Goal: Task Accomplishment & Management: Use online tool/utility

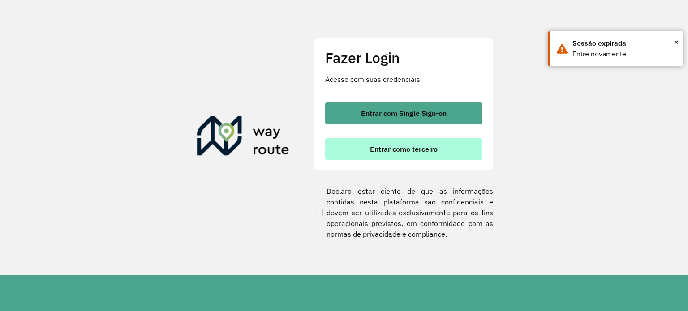
click at [423, 146] on span "Entrar como terceiro" at bounding box center [404, 149] width 68 height 7
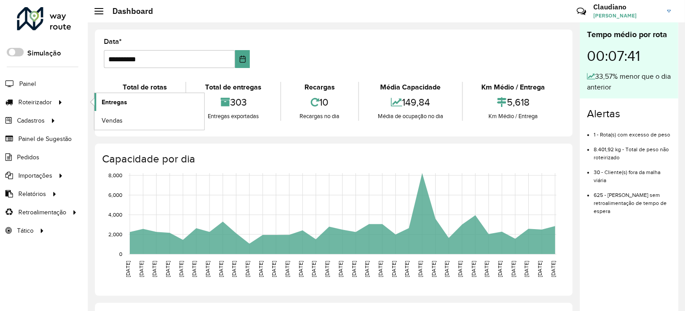
click at [113, 99] on span "Entregas" at bounding box center [115, 102] width 26 height 9
click at [121, 102] on span "Entregas" at bounding box center [115, 102] width 26 height 9
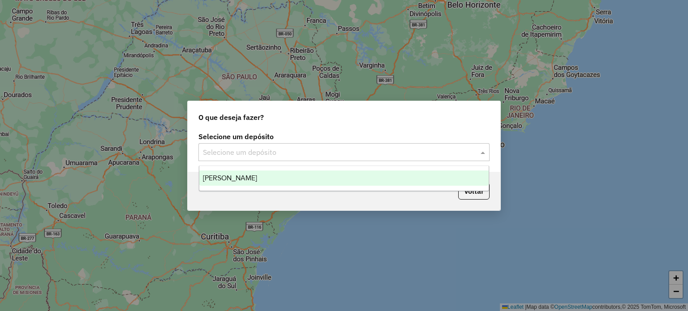
click at [358, 156] on input "text" at bounding box center [335, 152] width 264 height 11
click at [334, 175] on div "[PERSON_NAME]" at bounding box center [344, 178] width 290 height 15
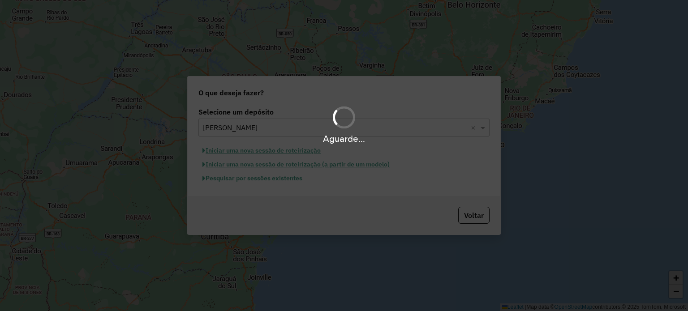
click at [281, 179] on hb-app "Aguarde... Pop-up bloqueado! Seu navegador bloqueou automáticamente a abertura …" at bounding box center [344, 155] width 688 height 311
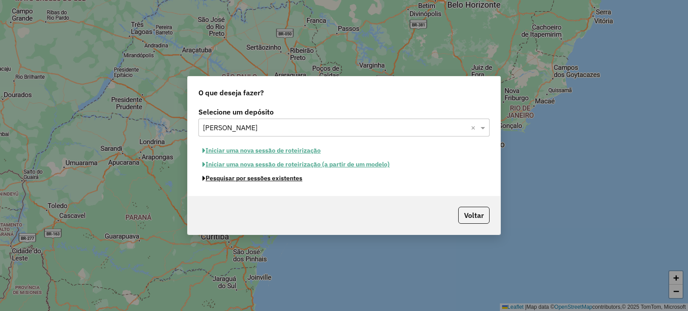
click at [281, 179] on button "Pesquisar por sessões existentes" at bounding box center [252, 179] width 108 height 14
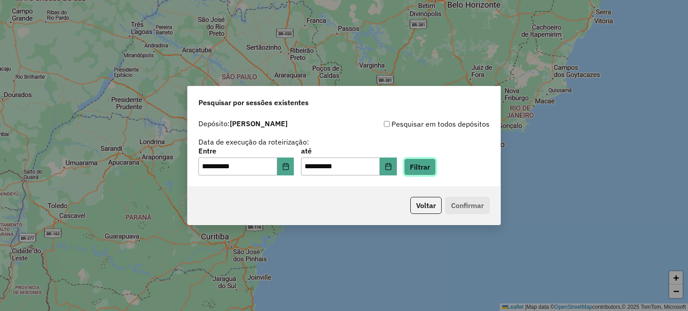
click at [436, 167] on button "Filtrar" at bounding box center [420, 167] width 32 height 17
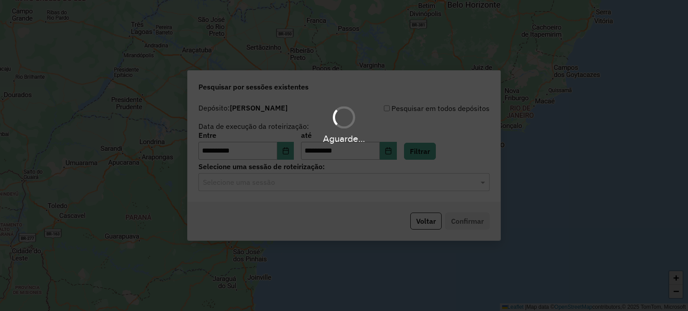
click at [288, 184] on hb-app "**********" at bounding box center [344, 155] width 688 height 311
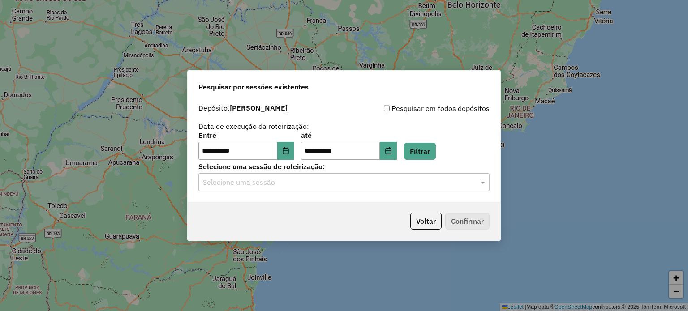
click at [288, 184] on input "text" at bounding box center [335, 182] width 264 height 11
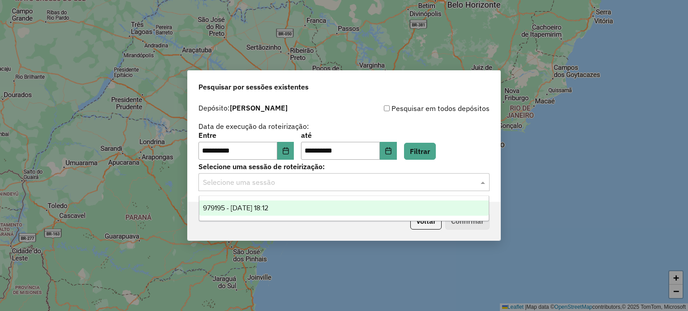
click at [268, 210] on span "979195 - 14/08/2025 18:12" at bounding box center [235, 208] width 65 height 8
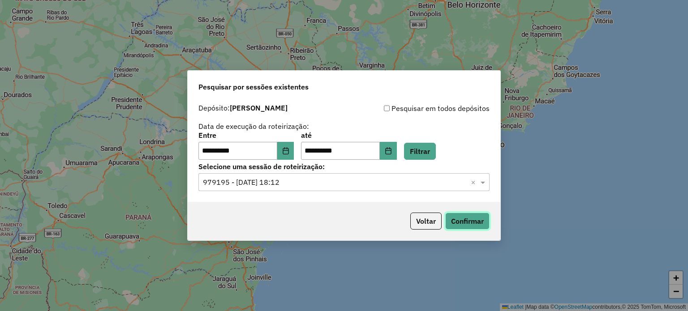
click at [461, 220] on button "Confirmar" at bounding box center [467, 221] width 44 height 17
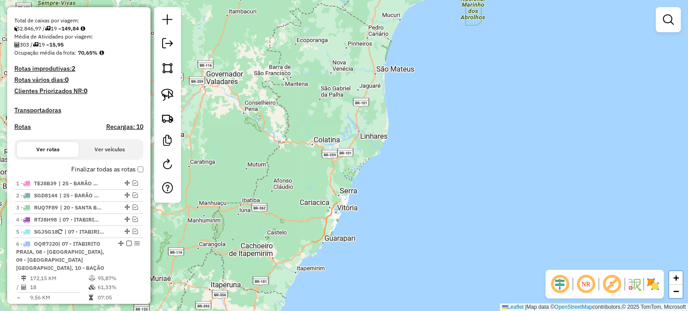
scroll to position [269, 0]
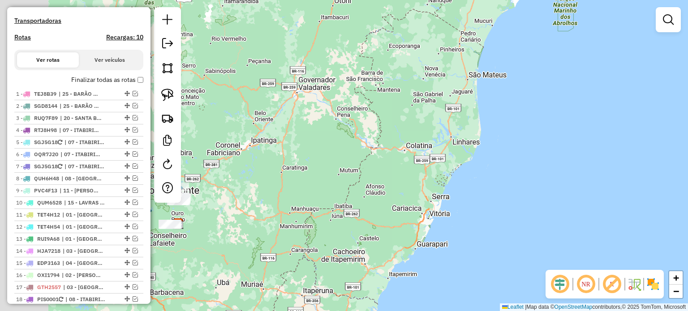
drag, startPoint x: 321, startPoint y: 159, endPoint x: 459, endPoint y: 163, distance: 137.5
click at [454, 164] on div "Janela de atendimento Grade de atendimento Capacidade Transportadoras Veículos …" at bounding box center [344, 155] width 688 height 311
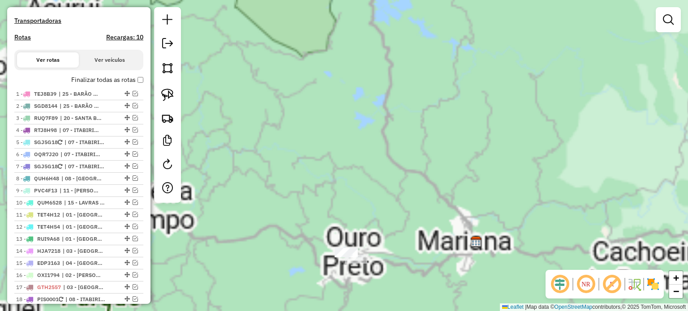
drag, startPoint x: 425, startPoint y: 159, endPoint x: 380, endPoint y: 224, distance: 78.9
click at [380, 224] on div "Janela de atendimento Grade de atendimento Capacidade Transportadoras Veículos …" at bounding box center [344, 155] width 688 height 311
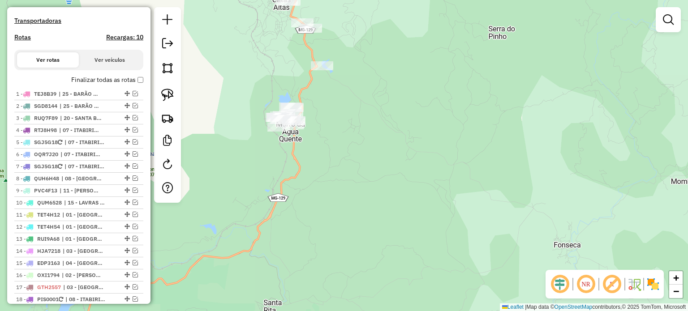
drag, startPoint x: 326, startPoint y: 149, endPoint x: 353, endPoint y: 308, distance: 160.7
click at [349, 288] on div "Janela de atendimento Grade de atendimento Capacidade Transportadoras Veículos …" at bounding box center [344, 155] width 688 height 311
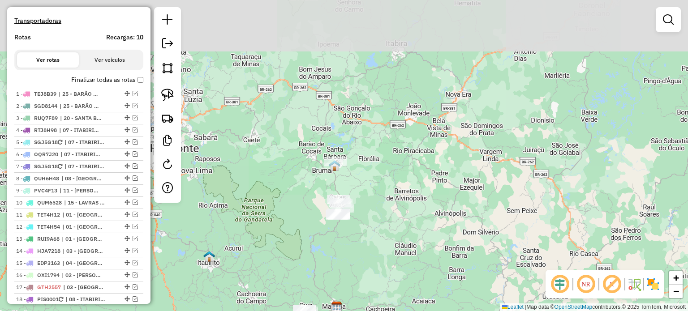
click at [274, 161] on div "Janela de atendimento Grade de atendimento Capacidade Transportadoras Veículos …" at bounding box center [344, 155] width 688 height 311
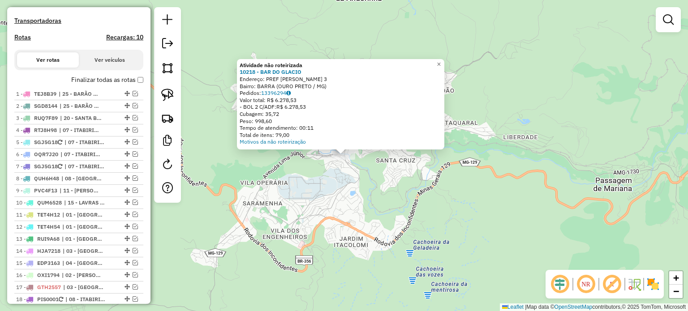
click at [304, 279] on div "Atividade não roteirizada 10218 - BAR DO GLACIO Endereço: PREF AMADEU BARBOSA 3…" at bounding box center [344, 155] width 688 height 311
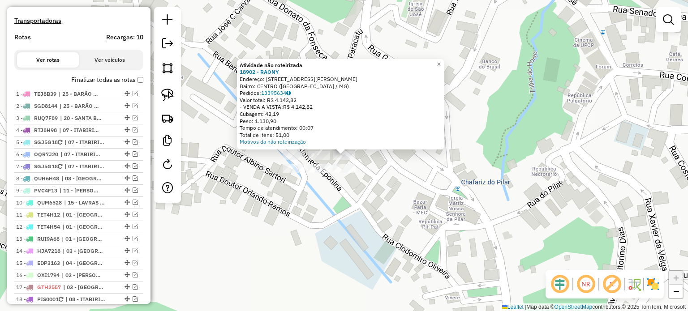
click at [382, 177] on div "Atividade não roteirizada 18902 - RAONY Endereço: RUA BENEDITO VALADARES 345 Ba…" at bounding box center [344, 155] width 688 height 311
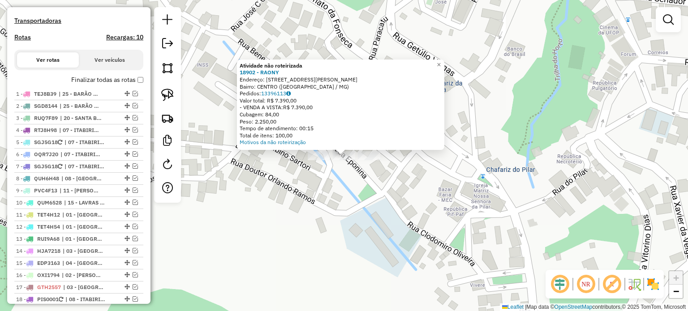
click at [374, 160] on div at bounding box center [369, 155] width 22 height 9
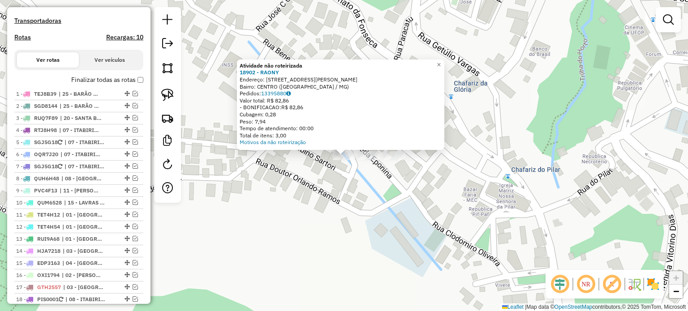
click at [362, 266] on div "Atividade não roteirizada 18902 - RAONY Endereço: RUA BENEDITO VALADARES 345 Ba…" at bounding box center [344, 155] width 688 height 311
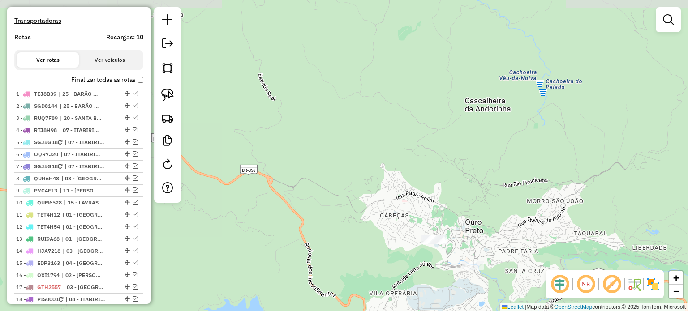
drag, startPoint x: 527, startPoint y: 185, endPoint x: 380, endPoint y: 170, distance: 148.1
click at [380, 170] on div "Janela de atendimento Grade de atendimento Capacidade Transportadoras Veículos …" at bounding box center [344, 155] width 688 height 311
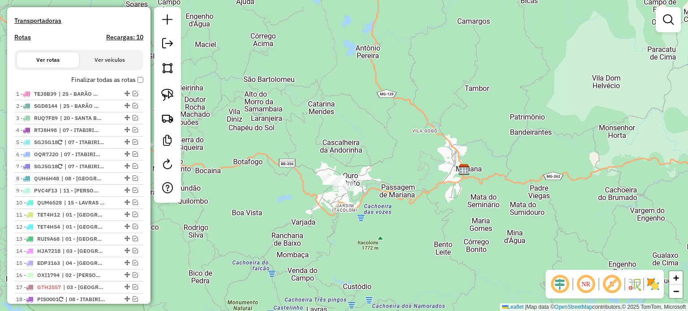
click at [465, 174] on img at bounding box center [464, 170] width 12 height 12
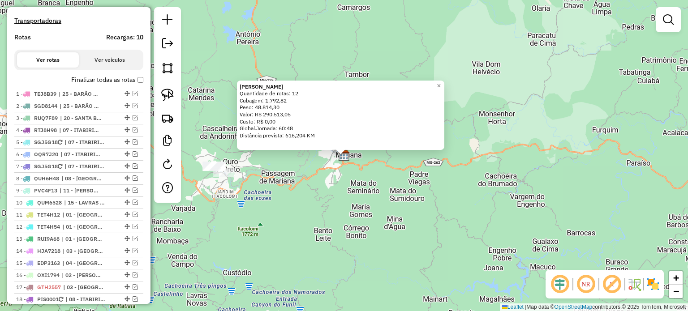
click at [410, 198] on div "Farid - Mariana Quantidade de rotas: 12 Cubagem: 1.792,82 Peso: 48.814,30 Valor…" at bounding box center [344, 155] width 688 height 311
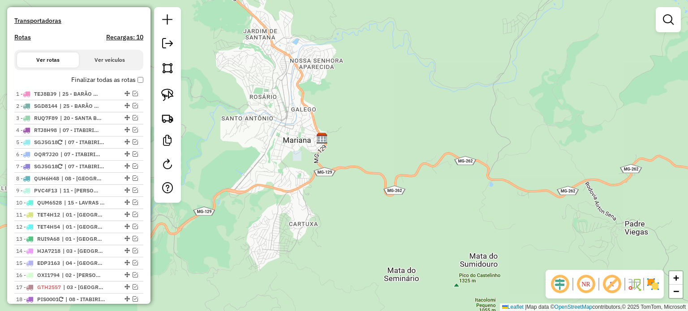
click at [328, 167] on div "Janela de atendimento Grade de atendimento Capacidade Transportadoras Veículos …" at bounding box center [344, 155] width 688 height 311
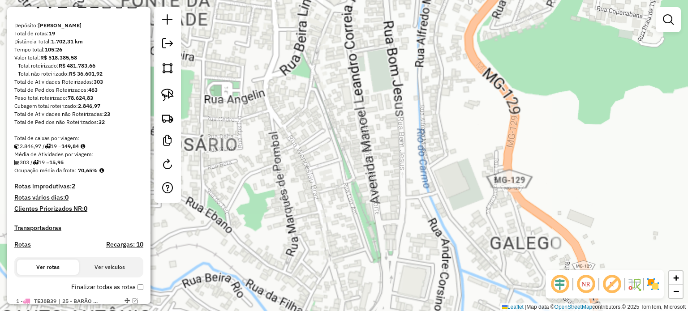
scroll to position [0, 0]
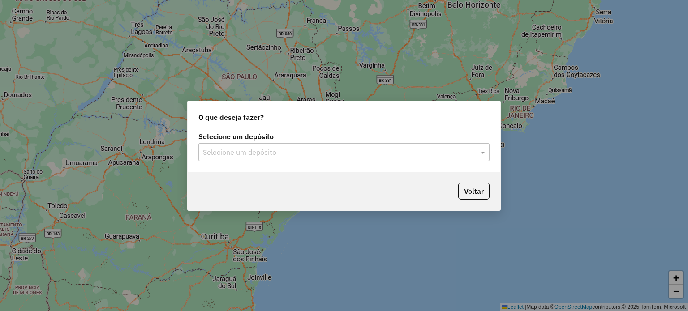
click at [287, 156] on input "text" at bounding box center [335, 152] width 264 height 11
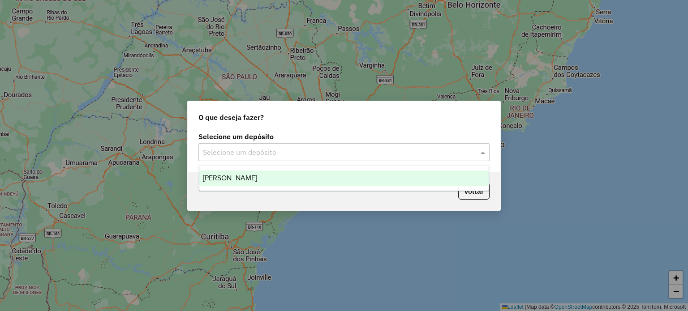
click at [234, 175] on span "[PERSON_NAME]" at bounding box center [230, 178] width 54 height 8
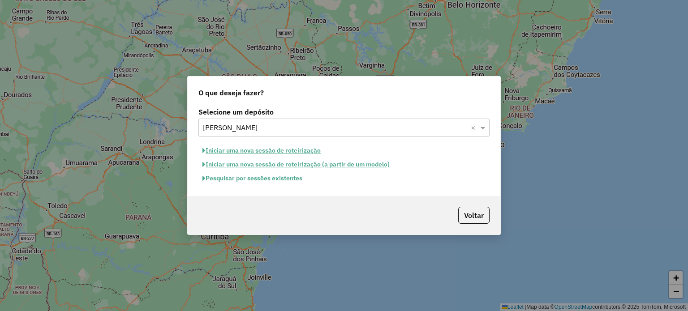
click at [254, 182] on button "Pesquisar por sessões existentes" at bounding box center [252, 179] width 108 height 14
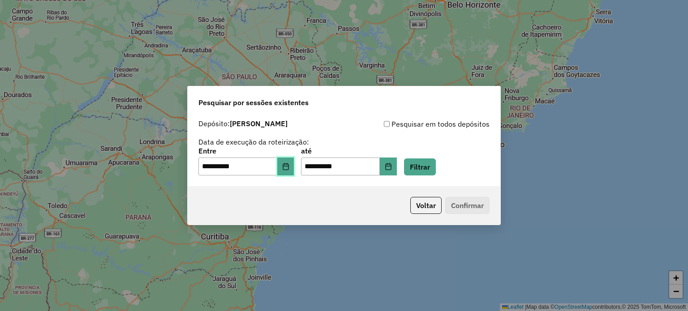
click at [289, 163] on icon "Choose Date" at bounding box center [285, 166] width 7 height 7
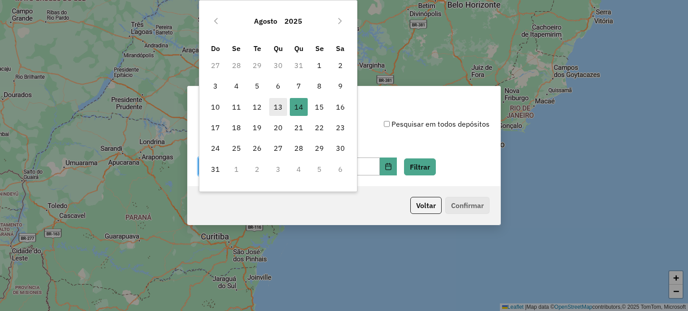
click at [281, 105] on span "13" at bounding box center [278, 107] width 18 height 18
type input "**********"
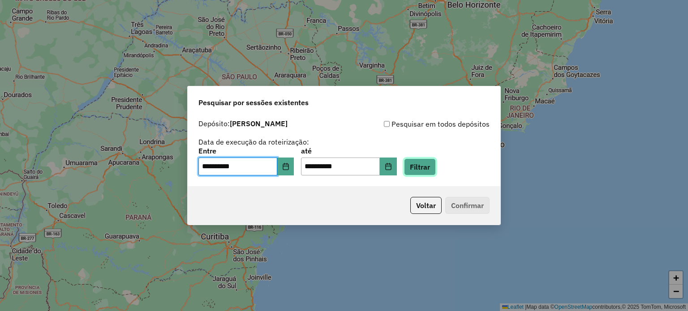
click at [434, 164] on button "Filtrar" at bounding box center [420, 167] width 32 height 17
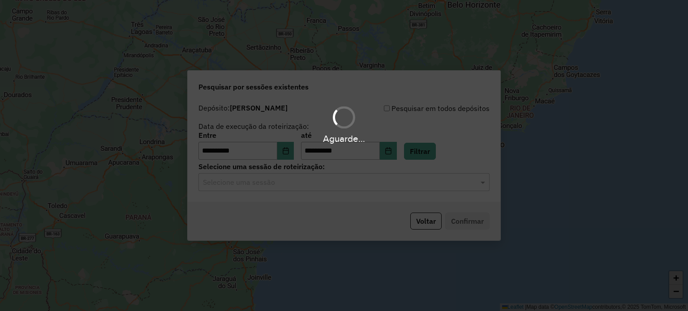
click at [261, 181] on hb-app "**********" at bounding box center [344, 155] width 688 height 311
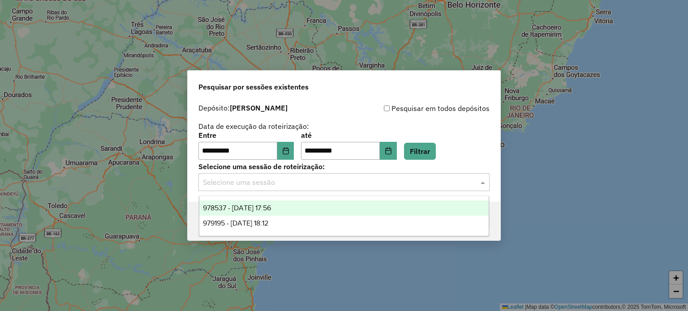
click at [261, 181] on input "text" at bounding box center [335, 182] width 264 height 11
click at [273, 203] on div "978537 - 13/08/2025 17:56" at bounding box center [344, 208] width 290 height 15
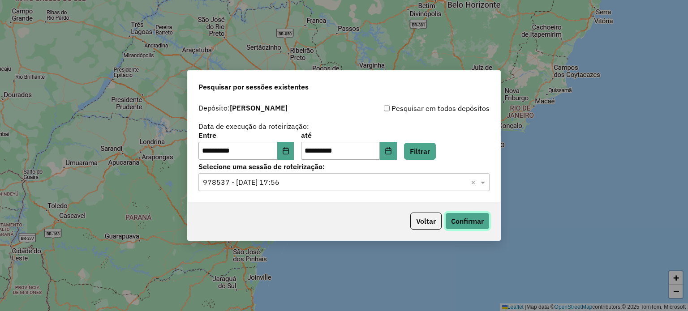
click at [466, 222] on button "Confirmar" at bounding box center [467, 221] width 44 height 17
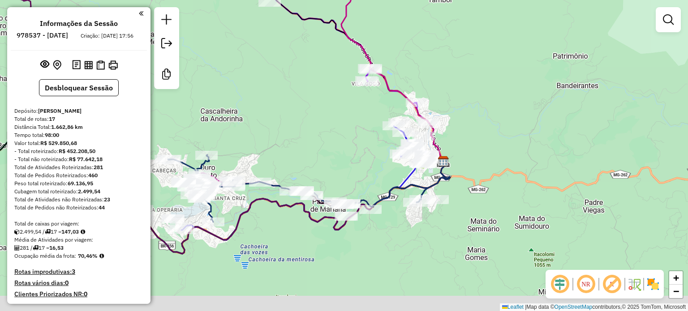
drag, startPoint x: 305, startPoint y: 111, endPoint x: 330, endPoint y: 98, distance: 27.2
click at [330, 98] on div "Janela de atendimento Grade de atendimento Capacidade Transportadoras Veículos …" at bounding box center [344, 155] width 688 height 311
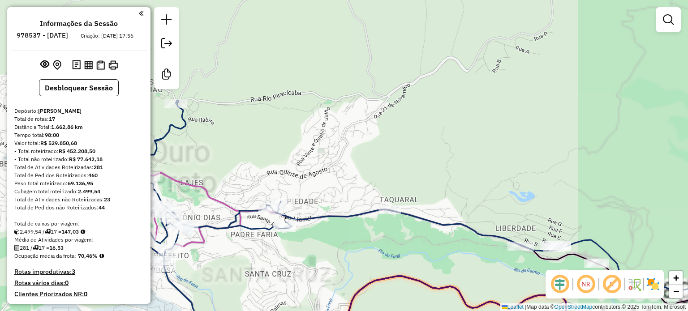
click at [325, 100] on div "Janela de atendimento Grade de atendimento Capacidade Transportadoras Veículos …" at bounding box center [344, 155] width 688 height 311
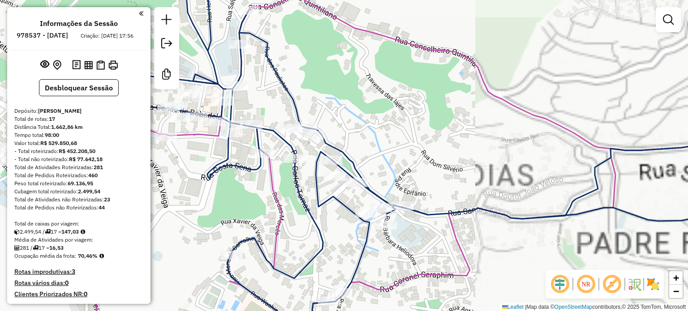
drag, startPoint x: 182, startPoint y: 191, endPoint x: 271, endPoint y: 201, distance: 89.2
click at [269, 201] on div "Janela de atendimento Grade de atendimento Capacidade Transportadoras Veículos …" at bounding box center [344, 155] width 688 height 311
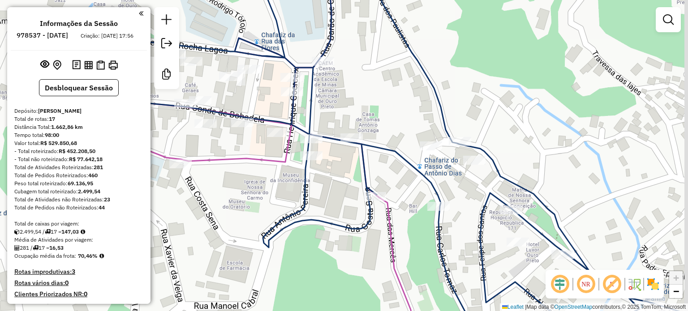
drag, startPoint x: 378, startPoint y: 214, endPoint x: 298, endPoint y: 189, distance: 84.3
click at [298, 189] on div "Janela de atendimento Grade de atendimento Capacidade Transportadoras Veículos …" at bounding box center [344, 155] width 688 height 311
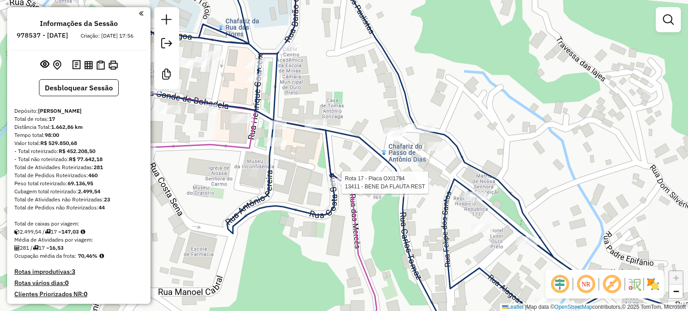
select select "**********"
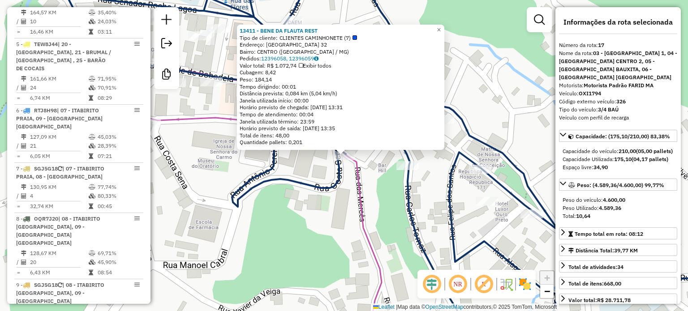
scroll to position [1138, 0]
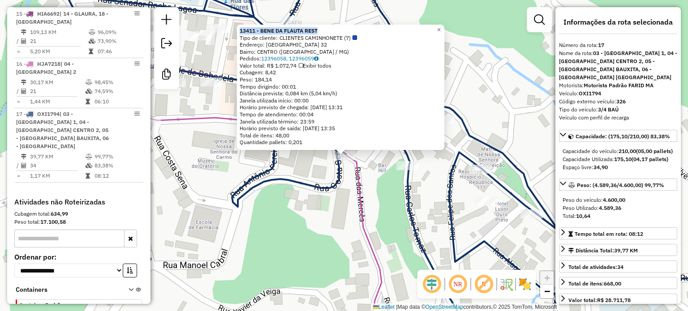
drag, startPoint x: 322, startPoint y: 29, endPoint x: 239, endPoint y: 32, distance: 83.8
click at [239, 32] on div "13411 - BENE DA FLAUTA REST Tipo de cliente: CLIENTES CAMINHONETE (7) Endereço:…" at bounding box center [340, 87] width 207 height 125
copy strong "13411 - BENE DA FLAUTA REST"
click at [372, 233] on div "13411 - BENE DA FLAUTA REST Tipo de cliente: CLIENTES CAMINHONETE (7) Endereço:…" at bounding box center [344, 155] width 688 height 311
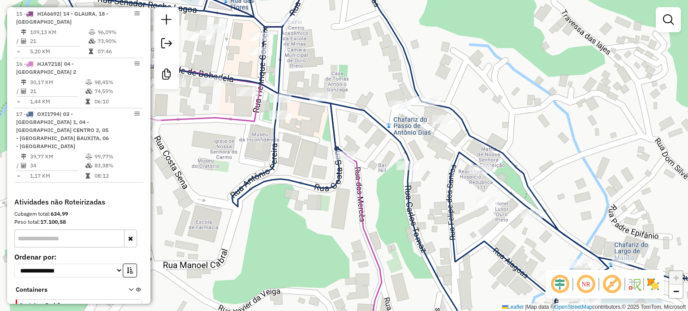
drag, startPoint x: 401, startPoint y: 201, endPoint x: 331, endPoint y: 214, distance: 71.2
click at [331, 214] on div "Janela de atendimento Grade de atendimento Capacidade Transportadoras Veículos …" at bounding box center [344, 155] width 688 height 311
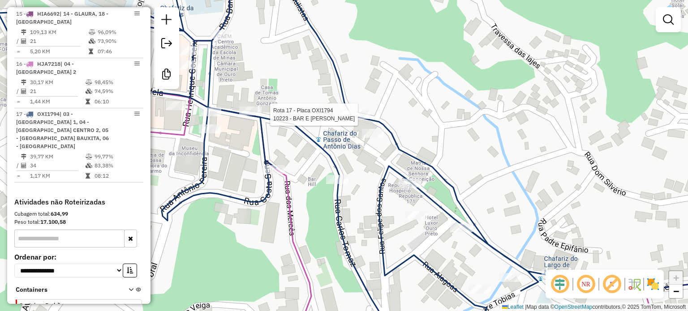
select select "**********"
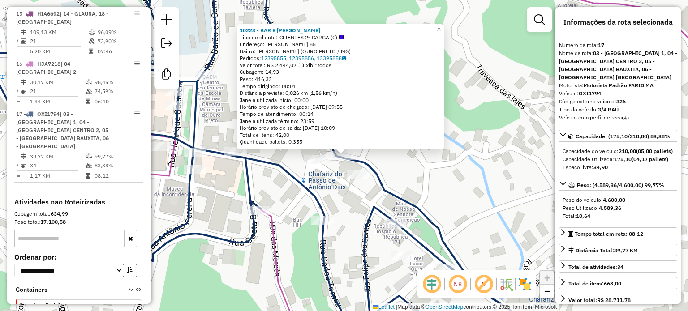
click at [437, 155] on div "10223 - BAR E [PERSON_NAME] J Tipo de cliente: CLIENTES 2ª CARGA (C) Endereço: …" at bounding box center [344, 155] width 688 height 311
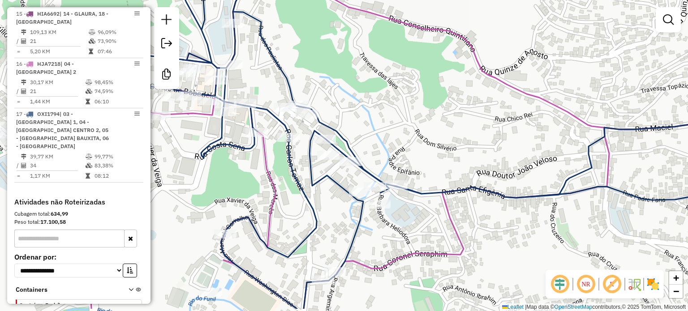
drag, startPoint x: 371, startPoint y: 114, endPoint x: 315, endPoint y: 81, distance: 64.9
click at [315, 81] on div "Janela de atendimento Grade de atendimento Capacidade Transportadoras Veículos …" at bounding box center [344, 155] width 688 height 311
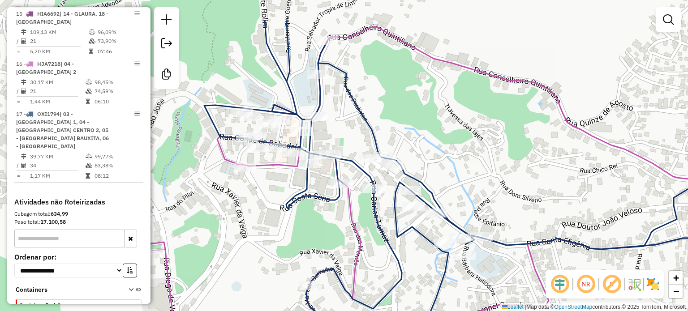
drag, startPoint x: 390, startPoint y: 233, endPoint x: 409, endPoint y: 238, distance: 19.4
click at [406, 238] on icon at bounding box center [522, 206] width 637 height 373
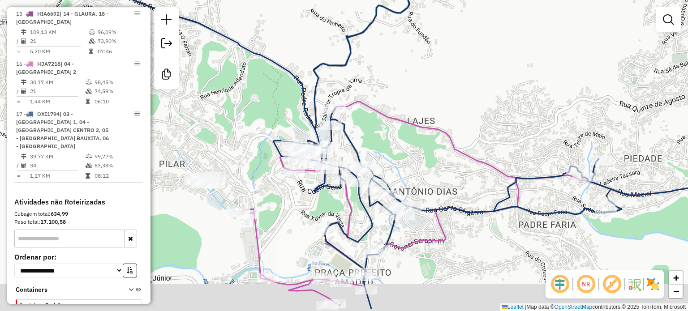
drag, startPoint x: 527, startPoint y: 220, endPoint x: 480, endPoint y: 181, distance: 60.1
click at [480, 181] on div "Janela de atendimento Grade de atendimento Capacidade Transportadoras Veículos …" at bounding box center [344, 155] width 688 height 311
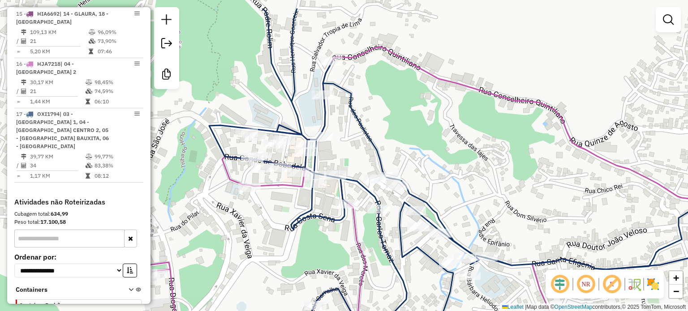
drag, startPoint x: 334, startPoint y: 209, endPoint x: 386, endPoint y: 251, distance: 66.6
click at [385, 253] on icon at bounding box center [505, 195] width 592 height 373
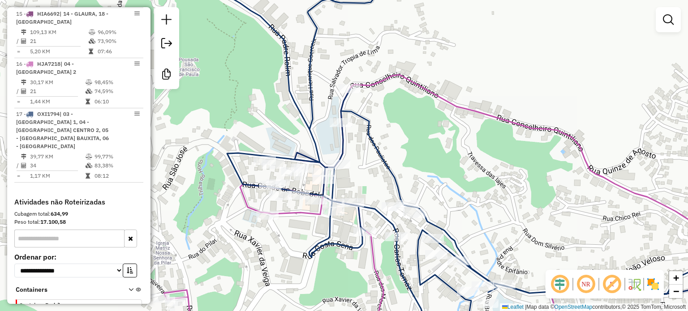
drag, startPoint x: 358, startPoint y: 107, endPoint x: 377, endPoint y: 157, distance: 53.3
click at [377, 157] on icon at bounding box center [495, 178] width 546 height 373
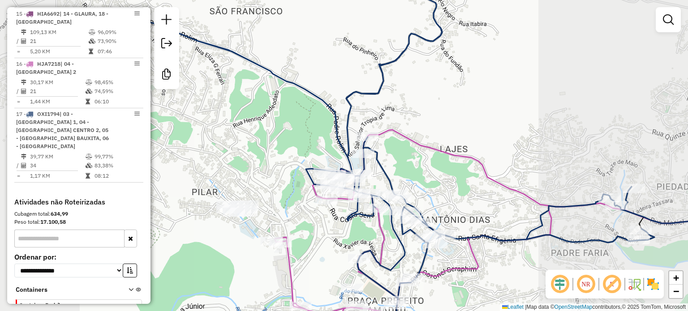
click at [364, 168] on div "Janela de atendimento Grade de atendimento Capacidade Transportadoras Veículos …" at bounding box center [344, 155] width 688 height 311
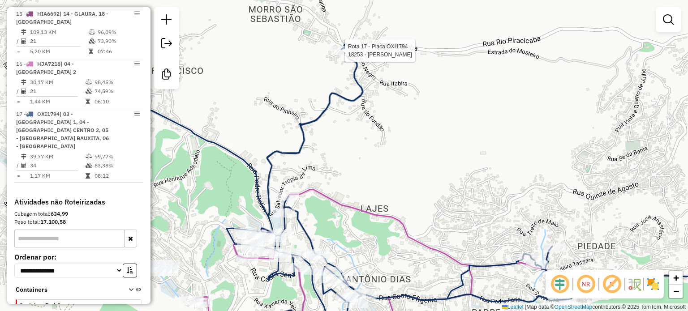
select select "**********"
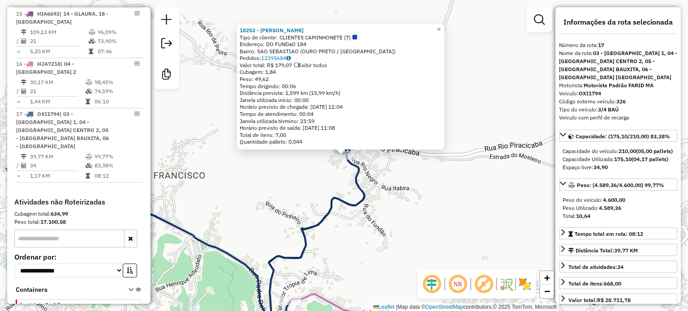
drag, startPoint x: 308, startPoint y: 28, endPoint x: 236, endPoint y: 30, distance: 71.7
click at [237, 30] on div "18253 - ALAIR DA COSTA Tipo de cliente: CLIENTES CAMINHONETE (7) Endereço: DO F…" at bounding box center [340, 86] width 207 height 125
copy strong "18253 - [PERSON_NAME]"
click at [410, 255] on div "18253 - ALAIR DA COSTA Tipo de cliente: CLIENTES CAMINHONETE (7) Endereço: DO F…" at bounding box center [344, 155] width 688 height 311
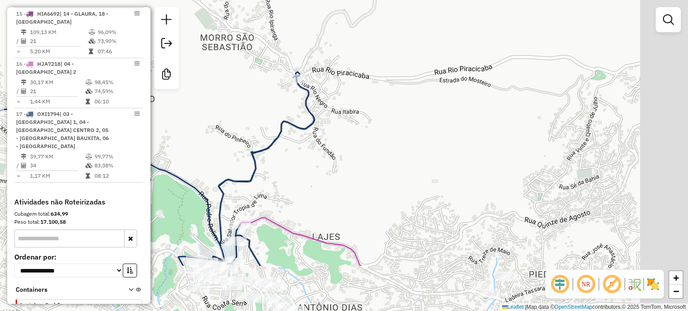
drag, startPoint x: 384, startPoint y: 169, endPoint x: 338, endPoint y: 54, distance: 123.6
click at [360, 116] on div "Janela de atendimento Grade de atendimento Capacidade Transportadoras Veículos …" at bounding box center [344, 155] width 688 height 311
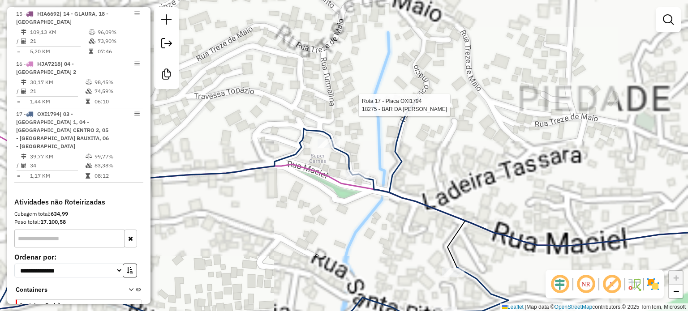
select select "**********"
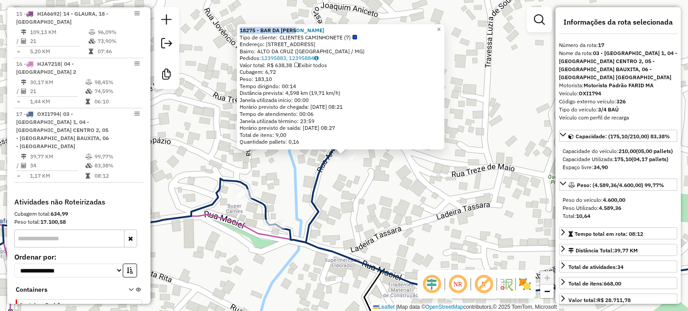
drag, startPoint x: 303, startPoint y: 29, endPoint x: 242, endPoint y: 30, distance: 60.9
click at [242, 30] on div "18275 - BAR DA [PERSON_NAME] de cliente: CLIENTES CAMINHONETE (7) Endereço: [ST…" at bounding box center [340, 86] width 207 height 125
copy strong "18275 - BAR DA [PERSON_NAME]"
click at [381, 175] on div "18275 - BAR DA [PERSON_NAME] de cliente: CLIENTES CAMINHONETE (7) Endereço: [ST…" at bounding box center [344, 155] width 688 height 311
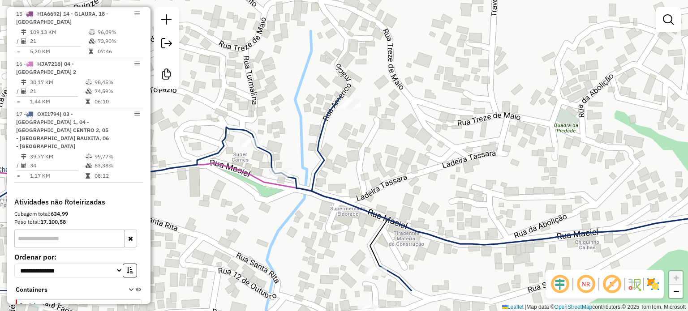
drag, startPoint x: 385, startPoint y: 143, endPoint x: 387, endPoint y: 84, distance: 59.6
click at [385, 105] on div "Janela de atendimento Grade de atendimento Capacidade Transportadoras Veículos …" at bounding box center [344, 155] width 688 height 311
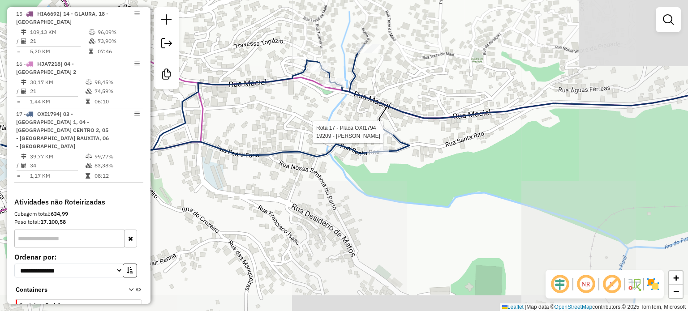
select select "**********"
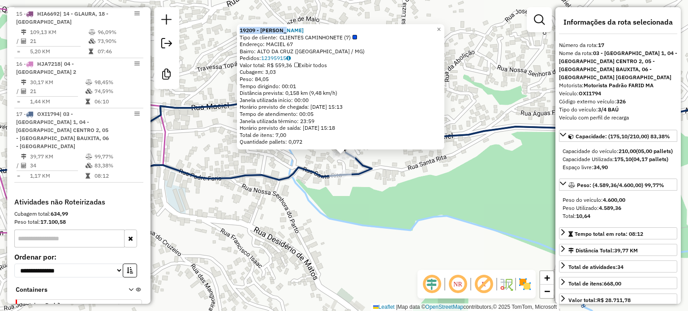
drag, startPoint x: 293, startPoint y: 29, endPoint x: 239, endPoint y: 30, distance: 53.7
click at [239, 30] on div "19209 - [PERSON_NAME] Tipo de cliente: CLIENTES CAMINHONETE (7) Endereço: MACIE…" at bounding box center [340, 86] width 207 height 125
copy strong "19209 - [PERSON_NAME]"
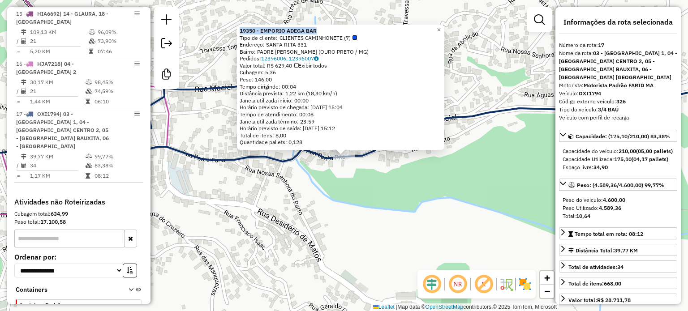
drag, startPoint x: 324, startPoint y: 30, endPoint x: 237, endPoint y: 26, distance: 87.5
click at [237, 26] on div "19350 - EMPORIO ADEGA BAR Tipo de cliente: CLIENTES CAMINHONETE (7) Endereço: S…" at bounding box center [340, 87] width 207 height 125
copy strong "19350 - EMPORIO ADEGA BAR"
click at [382, 175] on div "19350 - EMPORIO ADEGA BAR Tipo de cliente: CLIENTES CAMINHONETE (7) Endereço: S…" at bounding box center [344, 155] width 688 height 311
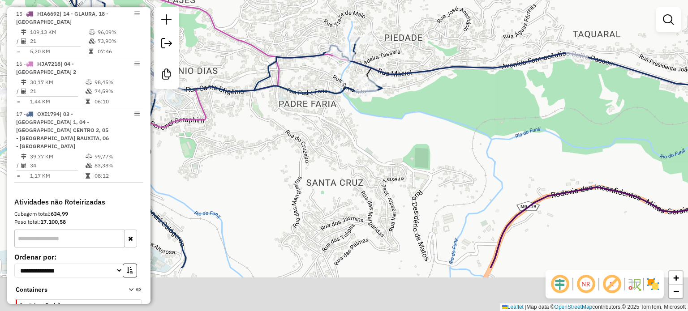
drag, startPoint x: 432, startPoint y: 118, endPoint x: 435, endPoint y: 66, distance: 52.5
click at [432, 86] on div "Janela de atendimento Grade de atendimento Capacidade Transportadoras Veículos …" at bounding box center [344, 155] width 688 height 311
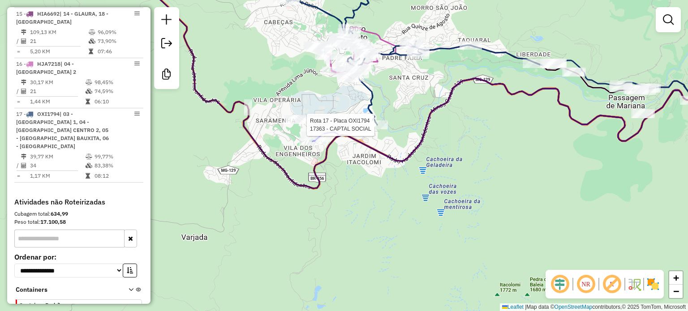
click at [381, 117] on div "Rota 17 - Placa OXI1794 17363 - CAPTAL SOCIAL Janela de atendimento Grade de at…" at bounding box center [344, 155] width 688 height 311
select select "**********"
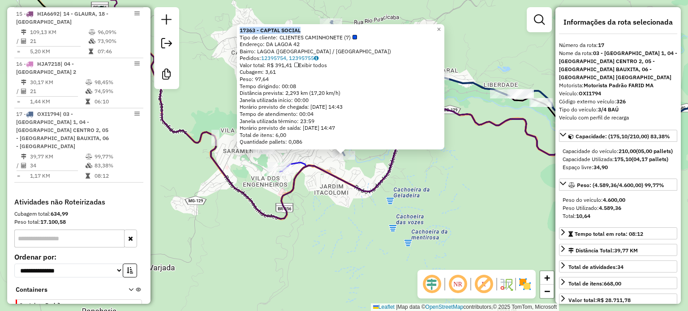
drag, startPoint x: 308, startPoint y: 30, endPoint x: 240, endPoint y: 28, distance: 67.7
click at [240, 28] on div "17363 - CAPTAL SOCIAL Tipo de cliente: CLIENTES CAMINHONETE (7) Endereço: DA LA…" at bounding box center [340, 86] width 207 height 125
copy strong "17363 - CAPTAL SOCIAL"
click at [362, 180] on div "17363 - CAPTAL SOCIAL Tipo de cliente: CLIENTES CAMINHONETE (7) Endereço: DA LA…" at bounding box center [344, 155] width 688 height 311
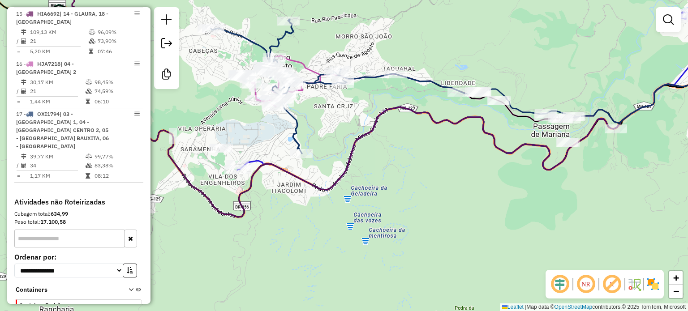
drag, startPoint x: 440, startPoint y: 179, endPoint x: 343, endPoint y: 170, distance: 97.1
click at [346, 171] on div "Janela de atendimento Grade de atendimento Capacidade Transportadoras Veículos …" at bounding box center [344, 155] width 688 height 311
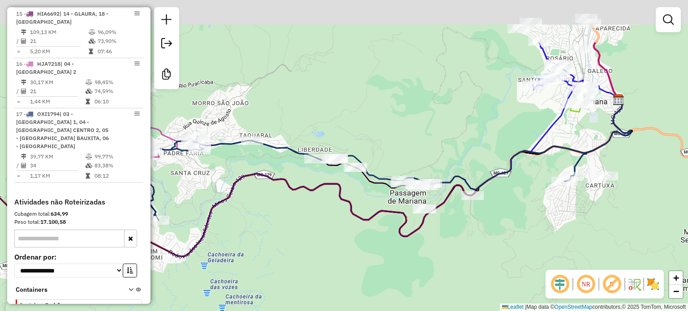
drag, startPoint x: 496, startPoint y: 142, endPoint x: 403, endPoint y: 214, distance: 117.4
click at [403, 216] on icon at bounding box center [272, 163] width 717 height 241
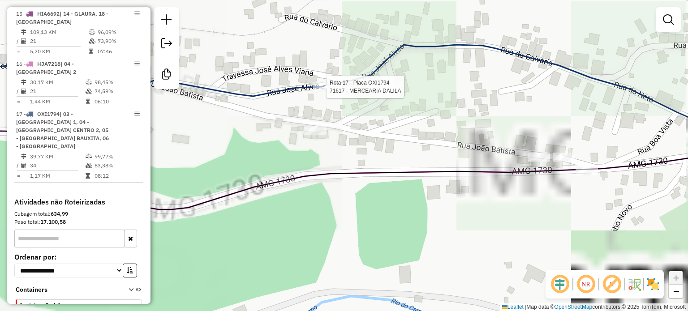
select select "**********"
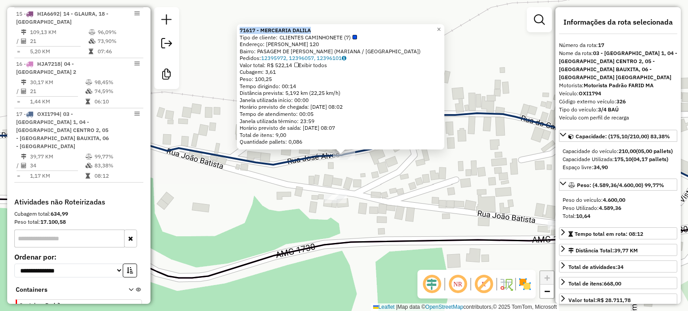
drag, startPoint x: 316, startPoint y: 31, endPoint x: 240, endPoint y: 32, distance: 76.6
click at [240, 32] on div "71617 - MERCEARIA DALILA Tipo de cliente: CLIENTES CAMINHONETE (7) Endereço: [P…" at bounding box center [340, 86] width 207 height 125
copy strong "71617 - MERCEARIA DALILA"
click at [443, 182] on div "71617 - MERCEARIA DALILA Tipo de cliente: CLIENTES CAMINHONETE (7) Endereço: [P…" at bounding box center [344, 155] width 688 height 311
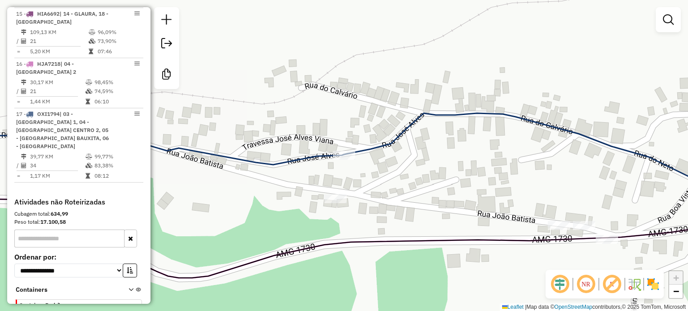
drag, startPoint x: 432, startPoint y: 170, endPoint x: 303, endPoint y: 111, distance: 141.9
click at [350, 130] on div "Janela de atendimento Grade de atendimento Capacidade Transportadoras Veículos …" at bounding box center [344, 155] width 688 height 311
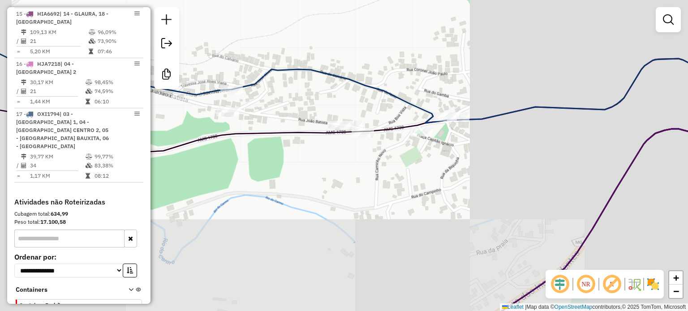
drag, startPoint x: 343, startPoint y: 166, endPoint x: 317, endPoint y: 152, distance: 30.2
click at [322, 155] on div "Janela de atendimento Grade de atendimento Capacidade Transportadoras Veículos …" at bounding box center [344, 155] width 688 height 311
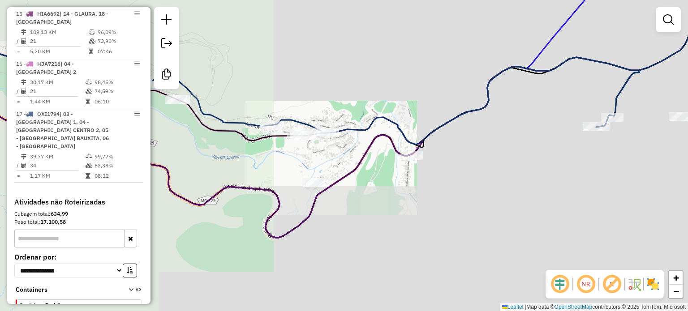
click at [432, 203] on div "Janela de atendimento Grade de atendimento Capacidade Transportadoras Veículos …" at bounding box center [344, 155] width 688 height 311
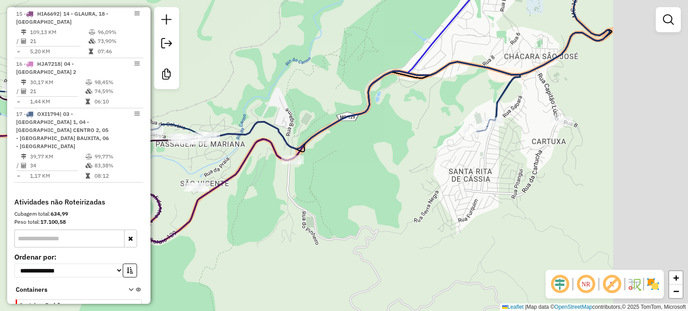
drag, startPoint x: 397, startPoint y: 179, endPoint x: 389, endPoint y: 172, distance: 10.5
click at [389, 177] on div "Janela de atendimento Grade de atendimento Capacidade Transportadoras Veículos …" at bounding box center [344, 155] width 688 height 311
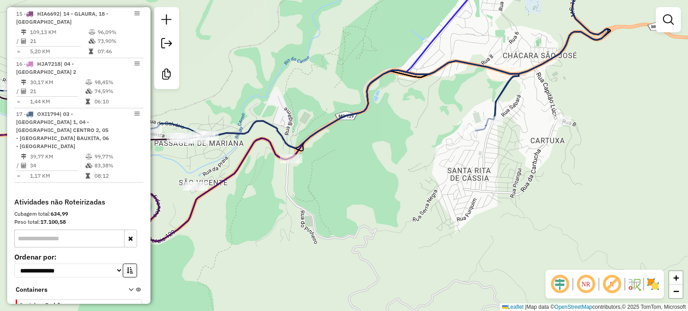
click at [471, 139] on div "Janela de atendimento Grade de atendimento Capacidade Transportadoras Veículos …" at bounding box center [344, 155] width 688 height 311
select select "**********"
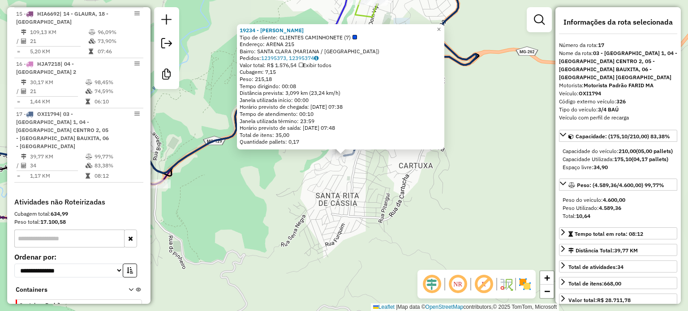
drag, startPoint x: 328, startPoint y: 30, endPoint x: 237, endPoint y: 34, distance: 90.5
click at [237, 34] on div "19234 - [PERSON_NAME] Tipo de cliente: CLIENTES CAMINHONETE (7) Endereço: ARENA…" at bounding box center [340, 86] width 207 height 125
copy strong "19234 - [PERSON_NAME]"
click at [328, 242] on div "19234 - [PERSON_NAME] Tipo de cliente: CLIENTES CAMINHONETE (7) Endereço: ARENA…" at bounding box center [344, 155] width 688 height 311
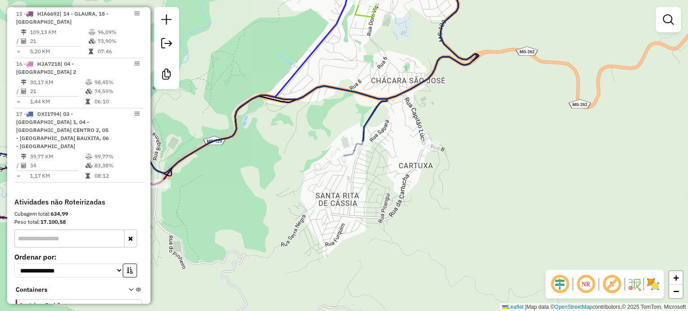
drag, startPoint x: 266, startPoint y: 202, endPoint x: 319, endPoint y: 211, distance: 54.1
click at [319, 211] on div "Janela de atendimento Grade de atendimento Capacidade Transportadoras Veículos …" at bounding box center [344, 155] width 688 height 311
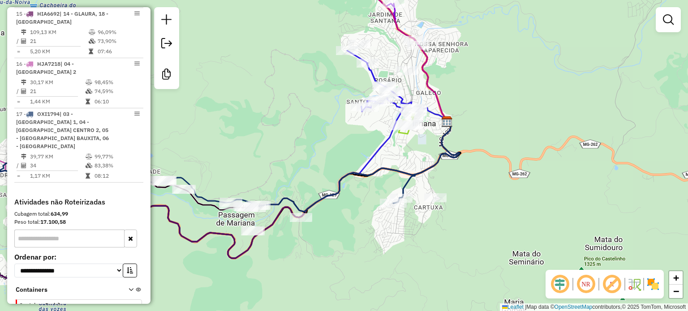
drag, startPoint x: 351, startPoint y: 245, endPoint x: 442, endPoint y: 273, distance: 95.5
click at [442, 273] on div "Janela de atendimento Grade de atendimento Capacidade Transportadoras Veículos …" at bounding box center [344, 155] width 688 height 311
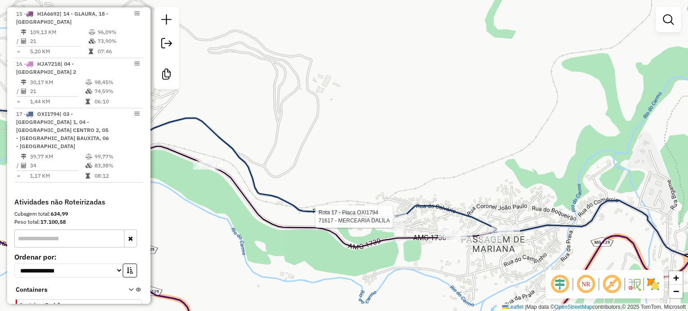
select select "**********"
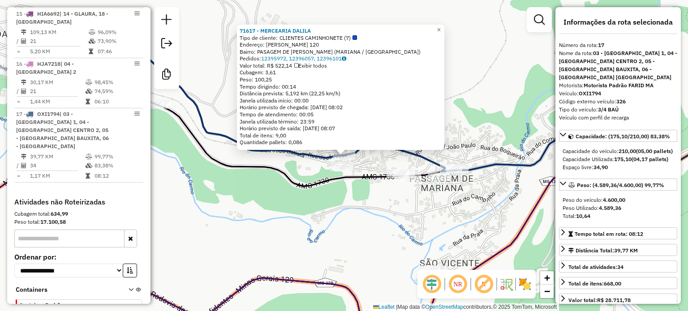
click at [316, 264] on div "Rota 17 - Placa OXI1794 71617 - MERCEARIA DALILA 71617 - MERCEARIA DALILA Tipo …" at bounding box center [344, 155] width 688 height 311
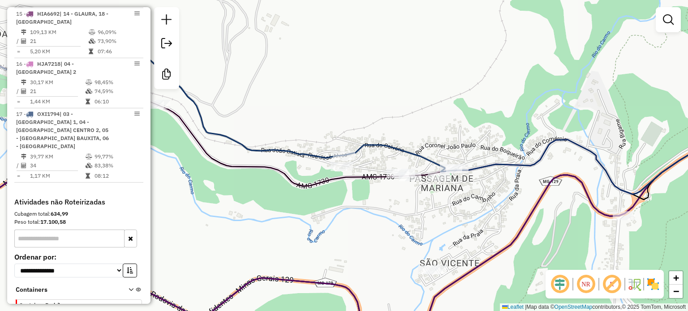
click at [373, 223] on div "Janela de atendimento Grade de atendimento Capacidade Transportadoras Veículos …" at bounding box center [344, 155] width 688 height 311
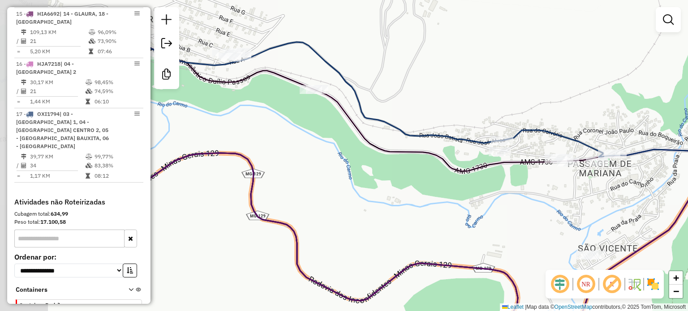
drag, startPoint x: 298, startPoint y: 211, endPoint x: 382, endPoint y: 213, distance: 83.3
click at [416, 217] on div "Janela de atendimento Grade de atendimento Capacidade Transportadoras Veículos …" at bounding box center [344, 155] width 688 height 311
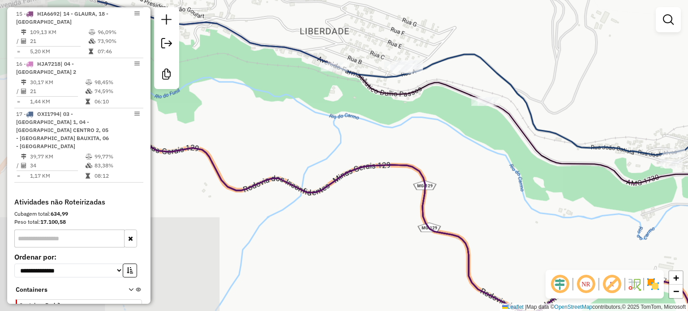
drag, startPoint x: 479, startPoint y: 193, endPoint x: 506, endPoint y: 194, distance: 26.9
click at [498, 194] on div "Janela de atendimento Grade de atendimento Capacidade Transportadoras Veículos …" at bounding box center [344, 155] width 688 height 311
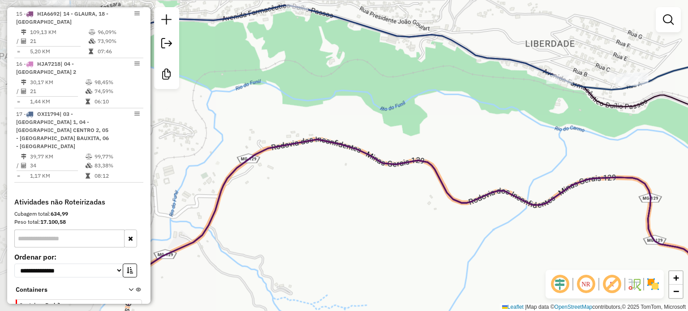
drag, startPoint x: 459, startPoint y: 158, endPoint x: 550, endPoint y: 188, distance: 96.0
click at [552, 189] on div "Janela de atendimento Grade de atendimento Capacidade Transportadoras Veículos …" at bounding box center [344, 155] width 688 height 311
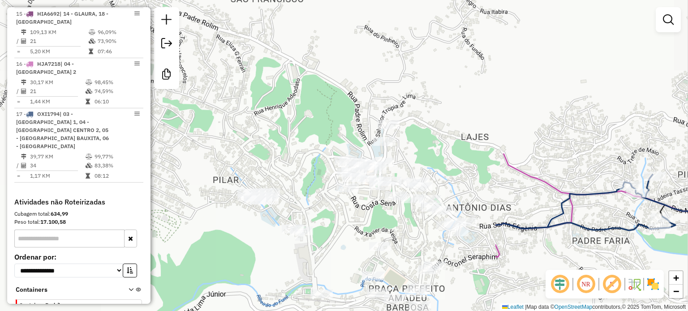
drag, startPoint x: 471, startPoint y: 184, endPoint x: 353, endPoint y: 135, distance: 127.1
click at [354, 135] on div "Janela de atendimento Grade de atendimento Capacidade Transportadoras Veículos …" at bounding box center [344, 155] width 688 height 311
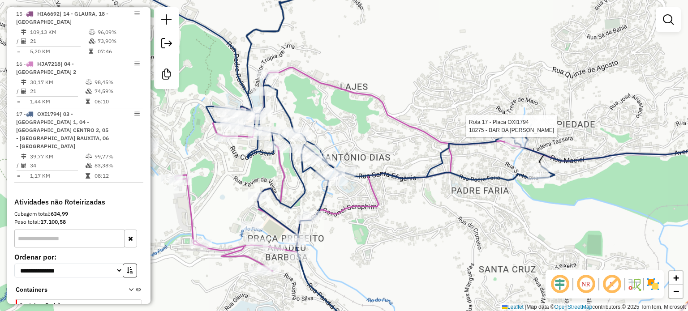
select select "**********"
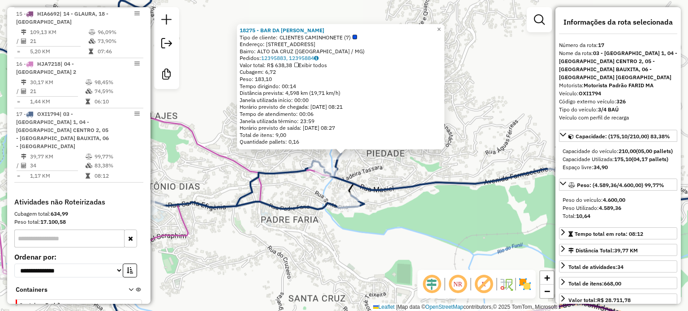
drag, startPoint x: 309, startPoint y: 189, endPoint x: 311, endPoint y: 180, distance: 9.7
click at [309, 189] on div "18275 - BAR DA [PERSON_NAME] de cliente: CLIENTES CAMINHONETE (7) Endereço: [ST…" at bounding box center [344, 155] width 688 height 311
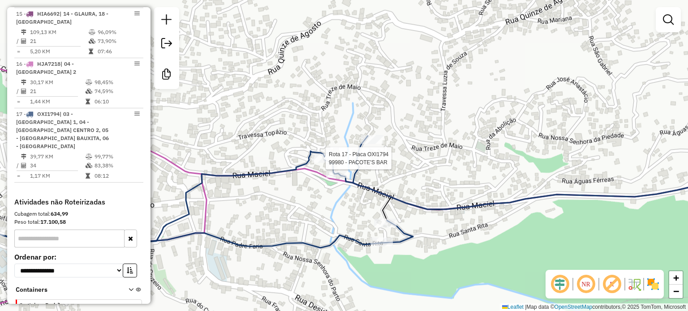
select select "**********"
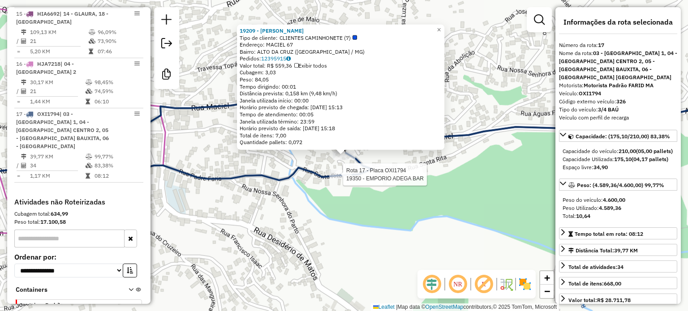
click at [339, 179] on div at bounding box center [340, 174] width 22 height 9
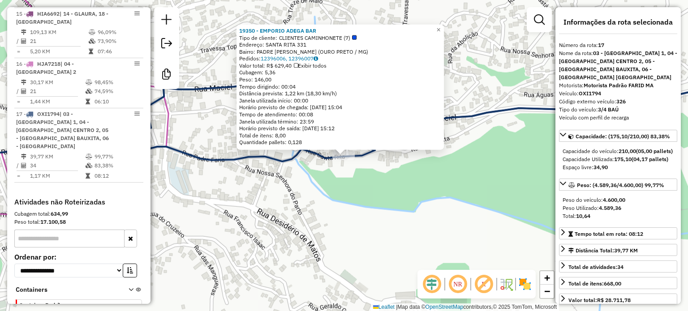
click at [303, 221] on div "19350 - EMPORIO ADEGA BAR Tipo de cliente: CLIENTES CAMINHONETE (7) Endereço: S…" at bounding box center [344, 155] width 688 height 311
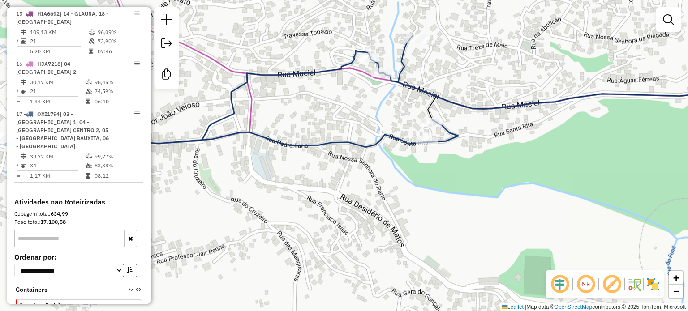
drag, startPoint x: 366, startPoint y: 213, endPoint x: 391, endPoint y: 205, distance: 26.2
click at [379, 210] on div "Janela de atendimento Grade de atendimento Capacidade Transportadoras Veículos …" at bounding box center [344, 155] width 688 height 311
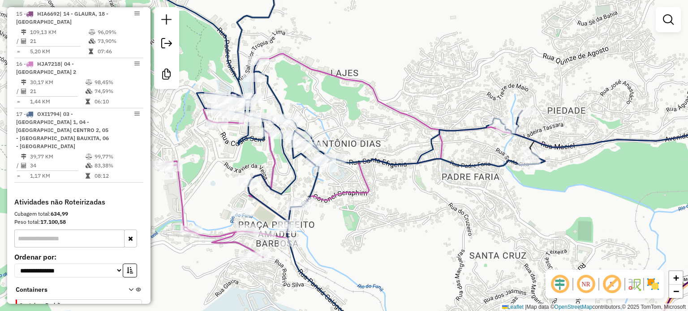
drag, startPoint x: 335, startPoint y: 200, endPoint x: 399, endPoint y: 200, distance: 63.6
click at [399, 200] on div "Janela de atendimento Grade de atendimento Capacidade Transportadoras Veículos …" at bounding box center [344, 155] width 688 height 311
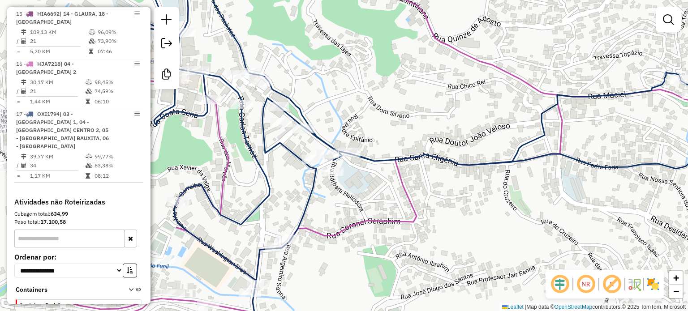
drag, startPoint x: 399, startPoint y: 232, endPoint x: 381, endPoint y: 191, distance: 45.3
click at [444, 228] on div "Janela de atendimento Grade de atendimento Capacidade Transportadoras Veículos …" at bounding box center [344, 155] width 688 height 311
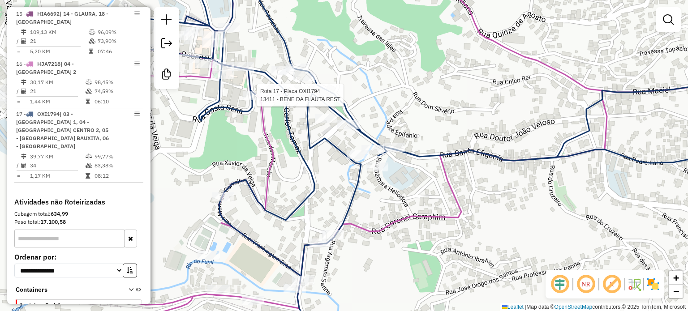
select select "**********"
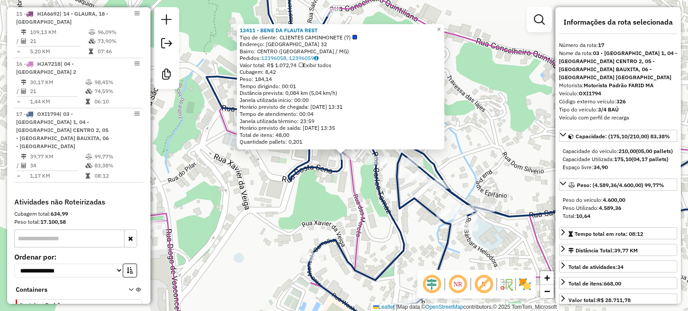
click at [312, 225] on div "13411 - BENE DA FLAUTA REST Tipo de cliente: CLIENTES CAMINHONETE (7) Endereço:…" at bounding box center [344, 155] width 688 height 311
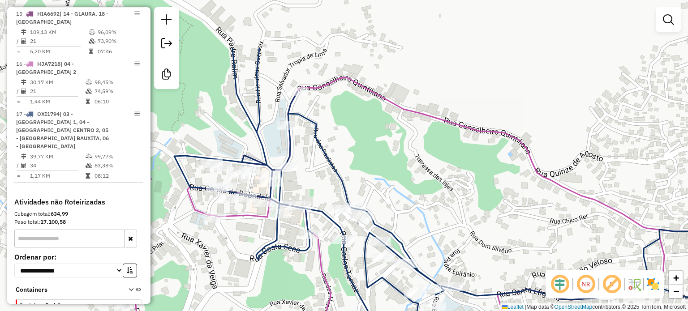
drag, startPoint x: 417, startPoint y: 69, endPoint x: 352, endPoint y: 216, distance: 161.4
click at [352, 216] on div "Janela de atendimento Grade de atendimento Capacidade Transportadoras Veículos …" at bounding box center [344, 155] width 688 height 311
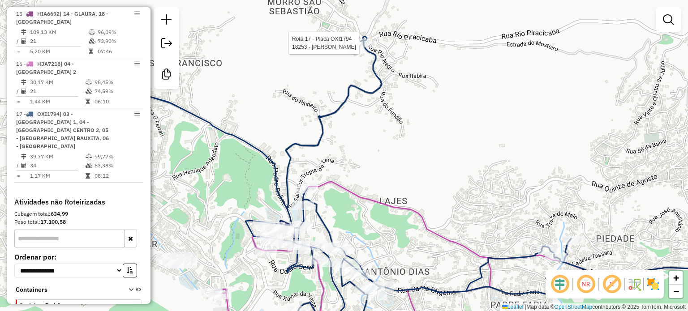
select select "**********"
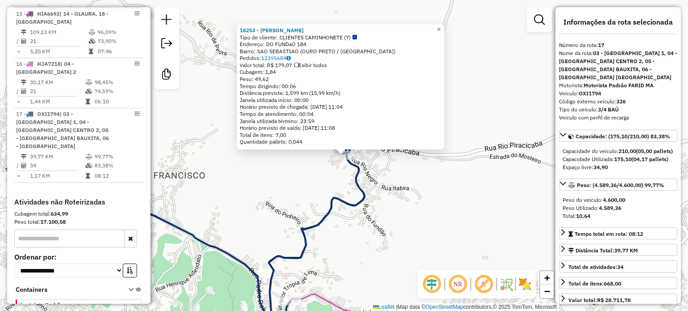
click at [272, 223] on div "18253 - ALAIR DA COSTA Tipo de cliente: CLIENTES CAMINHONETE (7) Endereço: DO F…" at bounding box center [344, 155] width 688 height 311
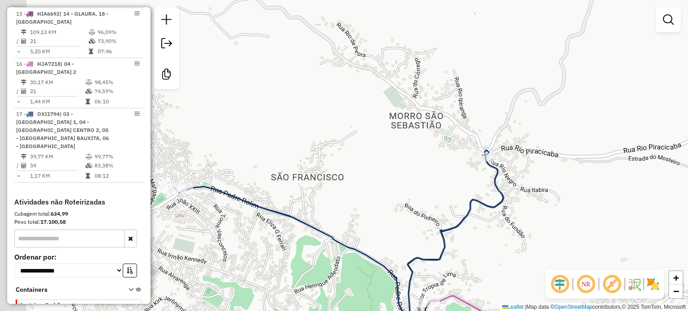
drag, startPoint x: 278, startPoint y: 218, endPoint x: 481, endPoint y: 204, distance: 204.2
click at [466, 210] on div "Janela de atendimento Grade de atendimento Capacidade Transportadoras Veículos …" at bounding box center [344, 155] width 688 height 311
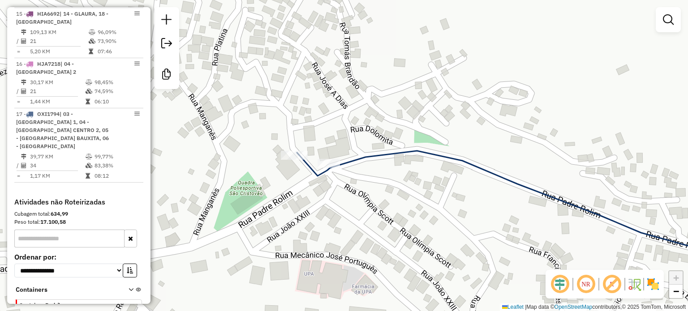
click at [360, 189] on div "Rota 17 - Placa OXI1794 15109 - COMERCIAL VELOSO Janela de atendimento Grade de…" at bounding box center [344, 155] width 688 height 311
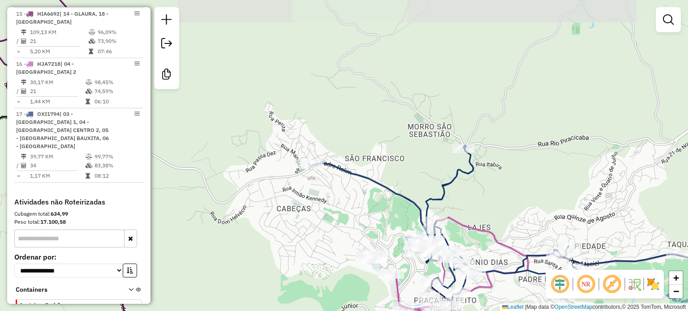
drag, startPoint x: 494, startPoint y: 198, endPoint x: 450, endPoint y: 103, distance: 104.8
click at [456, 115] on div "Janela de atendimento Grade de atendimento Capacidade Transportadoras Veículos …" at bounding box center [344, 155] width 688 height 311
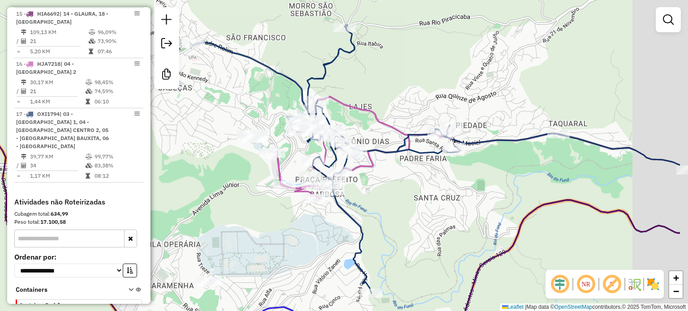
drag, startPoint x: 492, startPoint y: 227, endPoint x: 388, endPoint y: 188, distance: 111.1
click at [389, 188] on div "Janela de atendimento Grade de atendimento Capacidade Transportadoras Veículos …" at bounding box center [344, 155] width 688 height 311
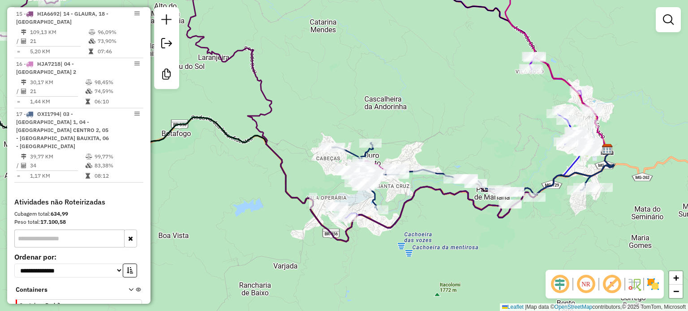
click at [439, 225] on div "Janela de atendimento Grade de atendimento Capacidade Transportadoras Veículos …" at bounding box center [344, 155] width 688 height 311
